Goal: Transaction & Acquisition: Purchase product/service

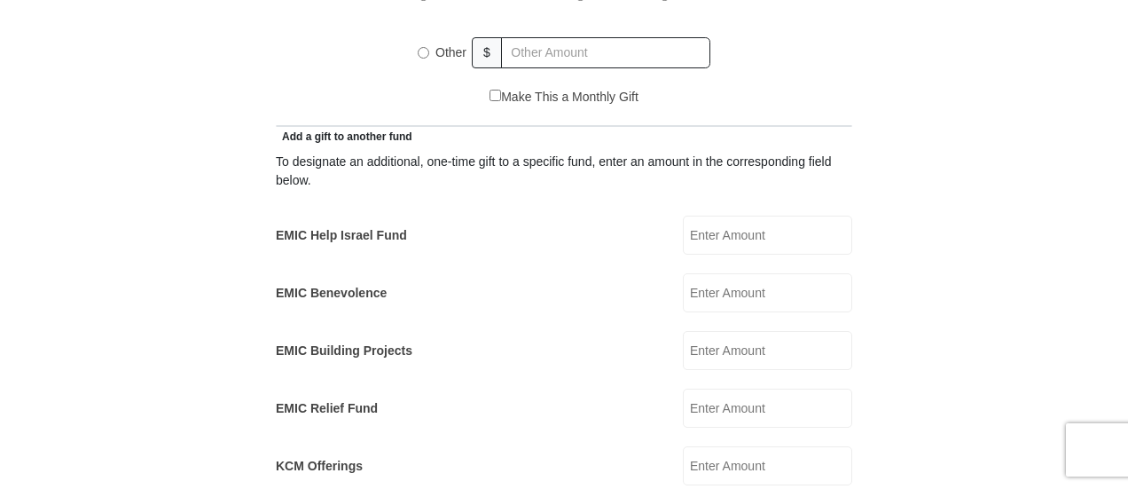
scroll to position [887, 0]
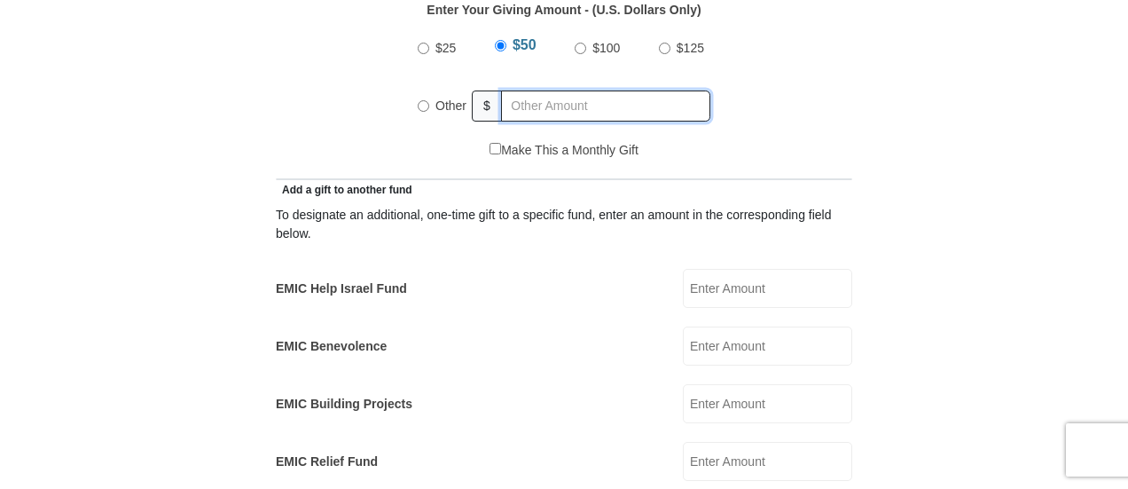
radio input "true"
click at [576, 90] on input "text" at bounding box center [608, 105] width 203 height 31
type input "80"
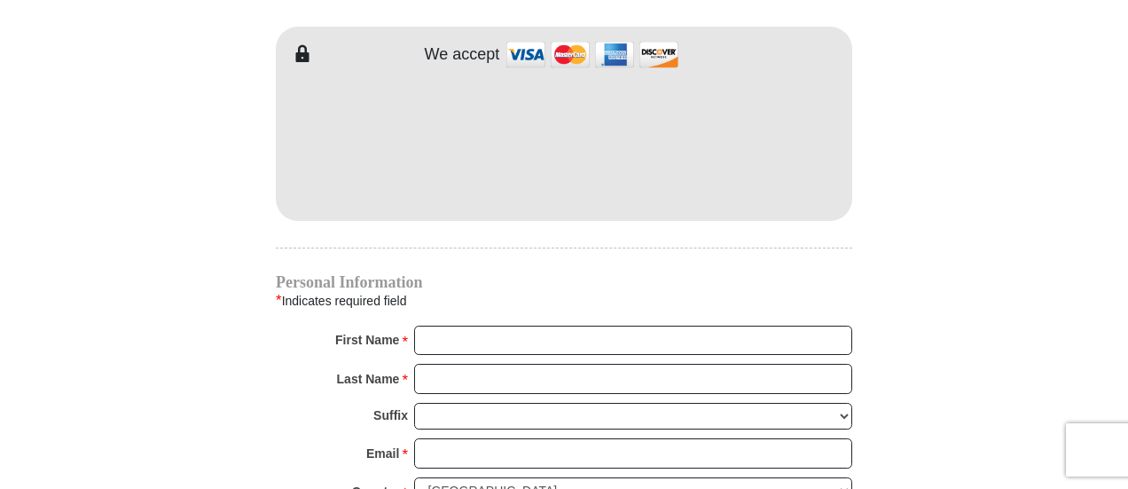
scroll to position [1596, 0]
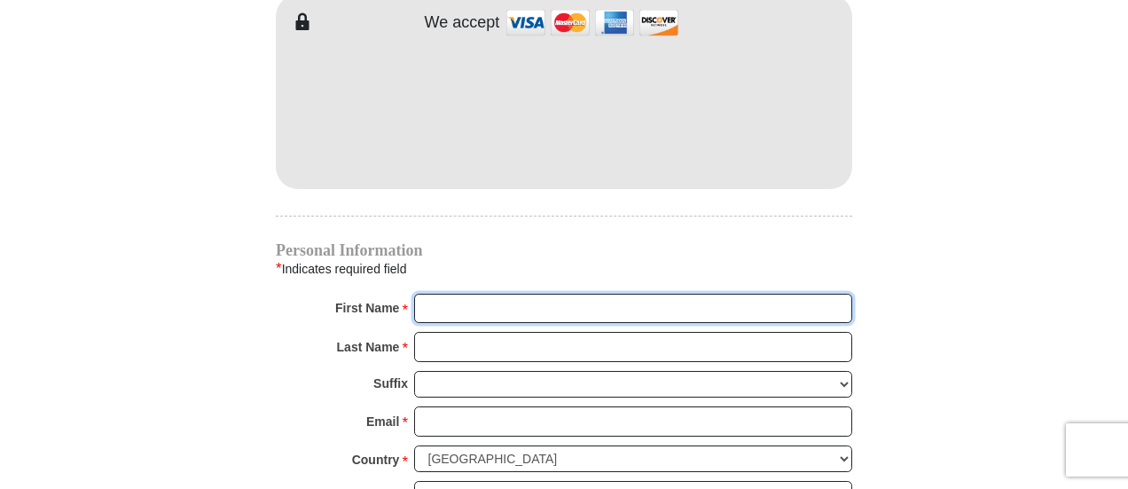
click at [429, 294] on input "First Name *" at bounding box center [633, 309] width 438 height 30
type input "Octavia"
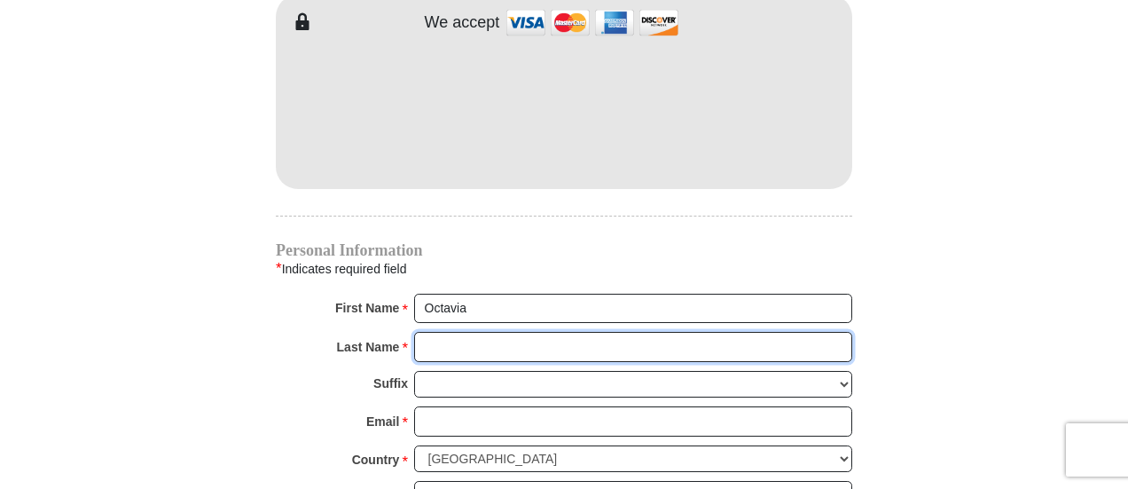
click at [505, 332] on input "Last Name *" at bounding box center [633, 347] width 438 height 30
type input "[PERSON_NAME]"
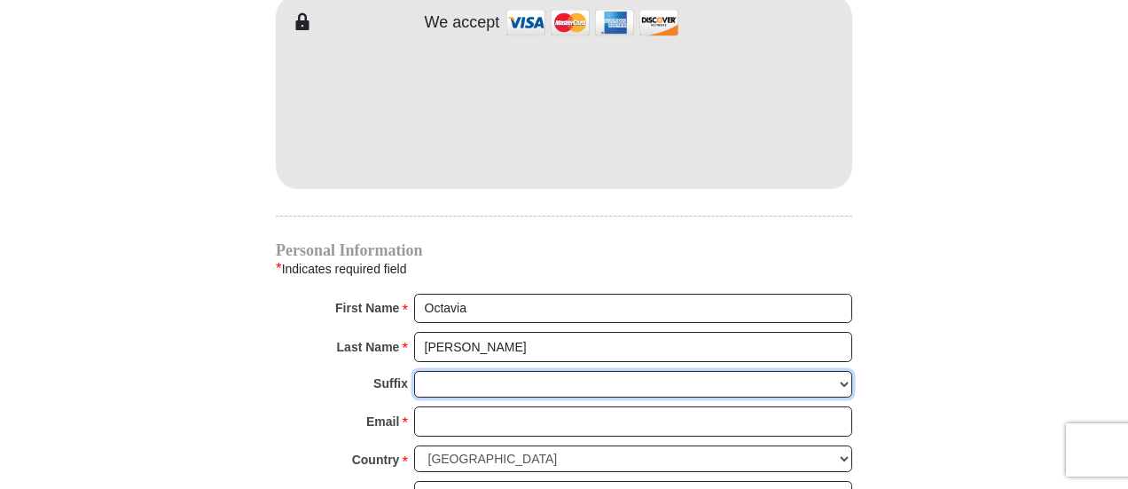
click at [495, 371] on select "[PERSON_NAME] I II III IV V VI" at bounding box center [633, 384] width 438 height 27
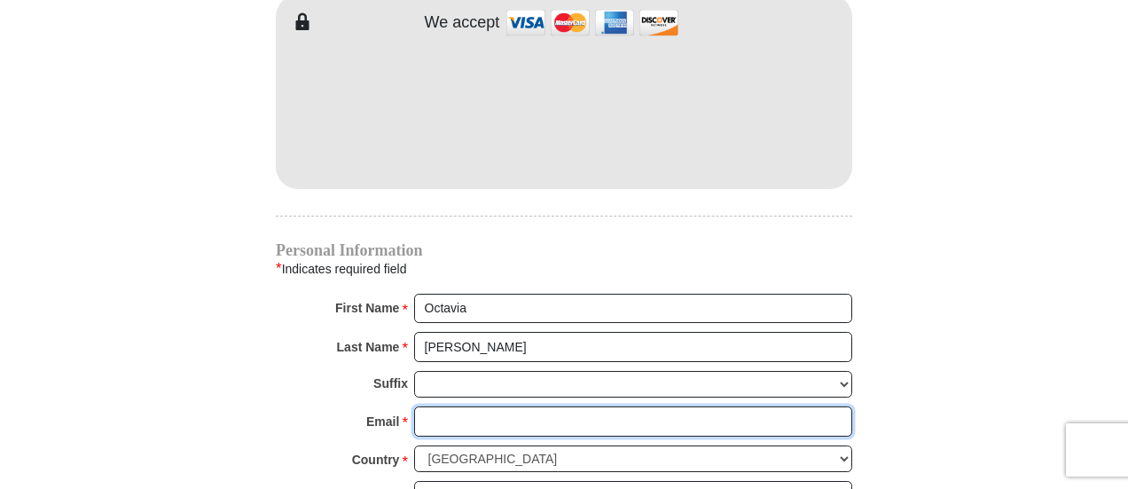
click at [474, 406] on input "Email *" at bounding box center [633, 421] width 438 height 30
type input "[PERSON_NAME][EMAIL_ADDRESS][DOMAIN_NAME]"
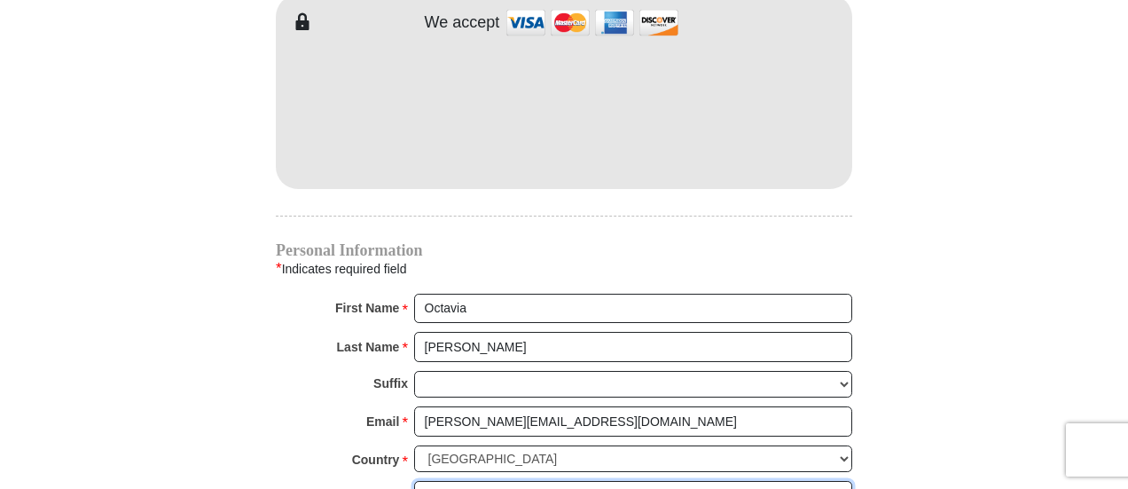
type input "[STREET_ADDRESS][PERSON_NAME]"
type input "[GEOGRAPHIC_DATA]"
select select "[GEOGRAPHIC_DATA]"
type input "76102"
type input "4694427992"
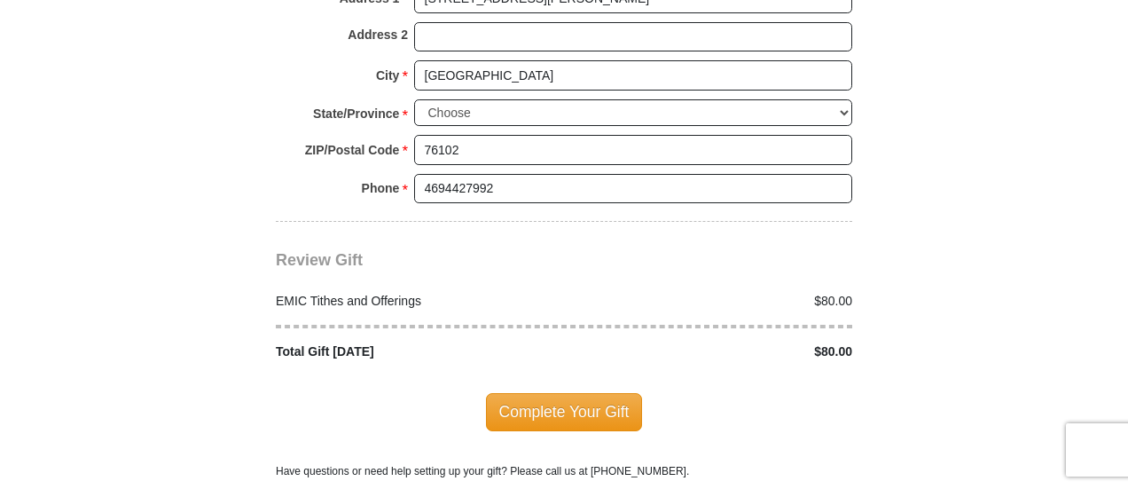
scroll to position [2128, 0]
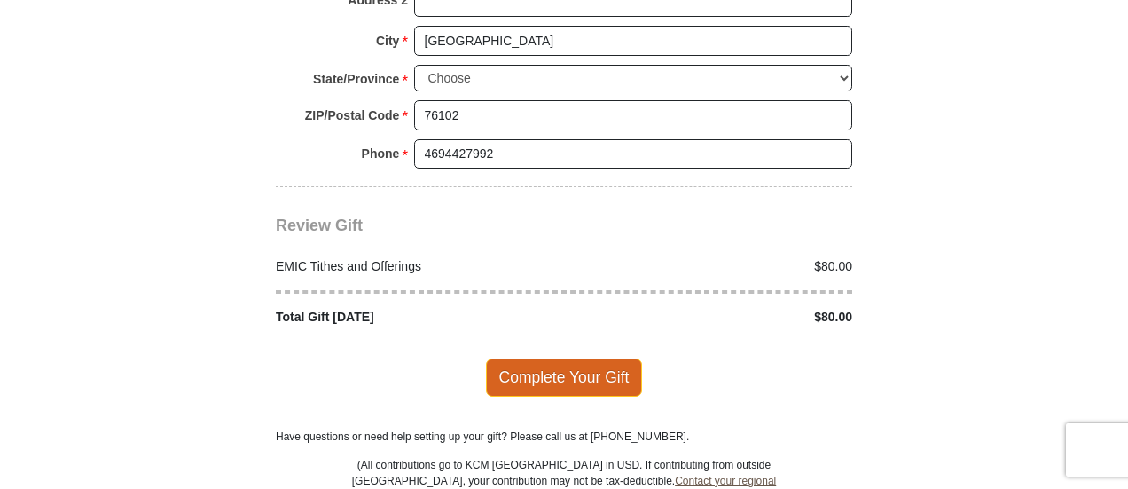
click at [591, 358] on span "Complete Your Gift" at bounding box center [564, 376] width 157 height 37
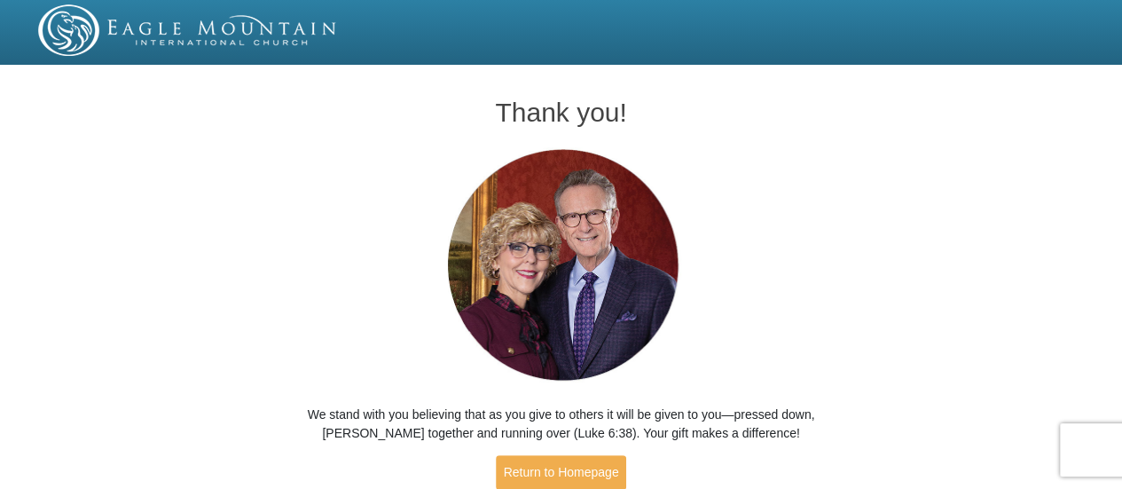
click at [239, 256] on div "Thank you! We stand with you believing that as you give to others it will be gi…" at bounding box center [561, 296] width 1122 height 450
